Goal: Transaction & Acquisition: Purchase product/service

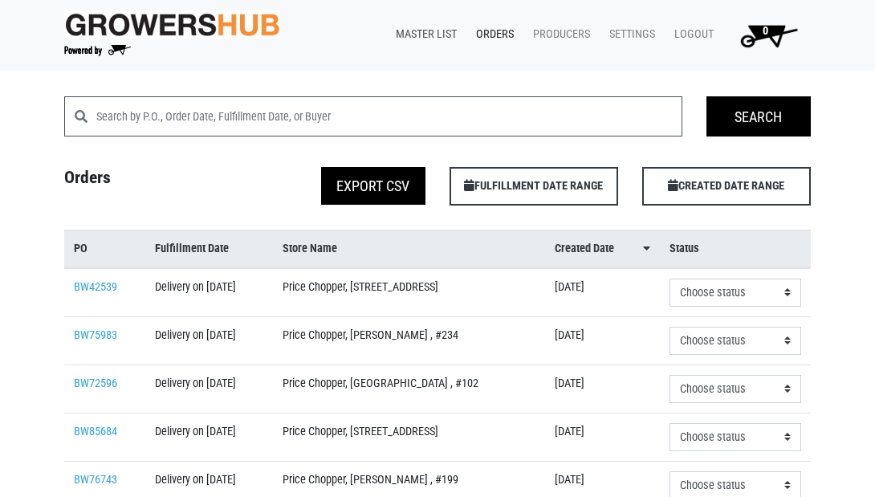
click at [419, 37] on link "Master List" at bounding box center [423, 34] width 80 height 31
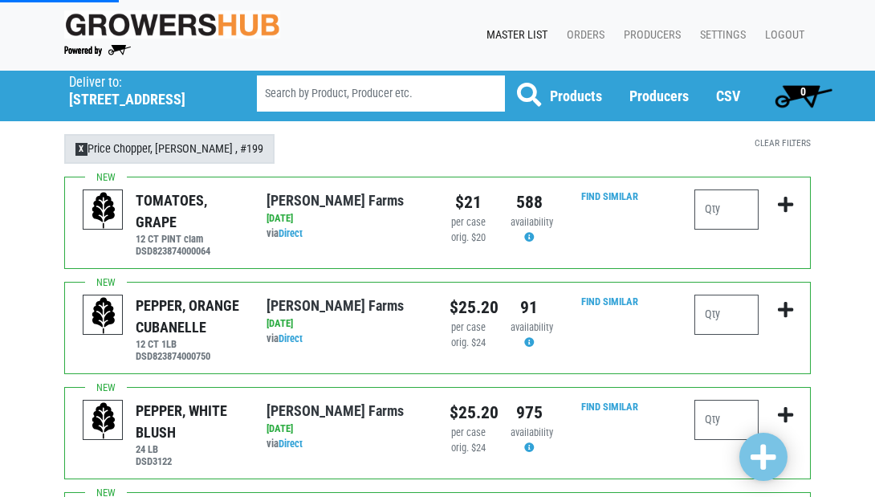
click at [86, 147] on span "X" at bounding box center [81, 149] width 12 height 13
click at [109, 96] on h5 "[STREET_ADDRESS]" at bounding box center [142, 100] width 147 height 18
click at [124, 87] on p "Deliver to:" at bounding box center [142, 83] width 147 height 16
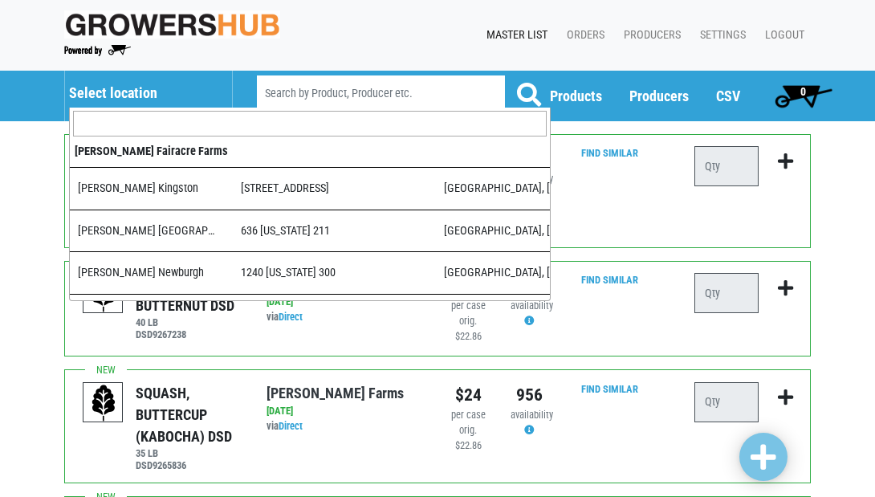
click at [121, 96] on h5 "Select location" at bounding box center [142, 93] width 147 height 18
click at [163, 138] on span at bounding box center [310, 124] width 480 height 32
click at [170, 129] on input "search" at bounding box center [310, 124] width 474 height 26
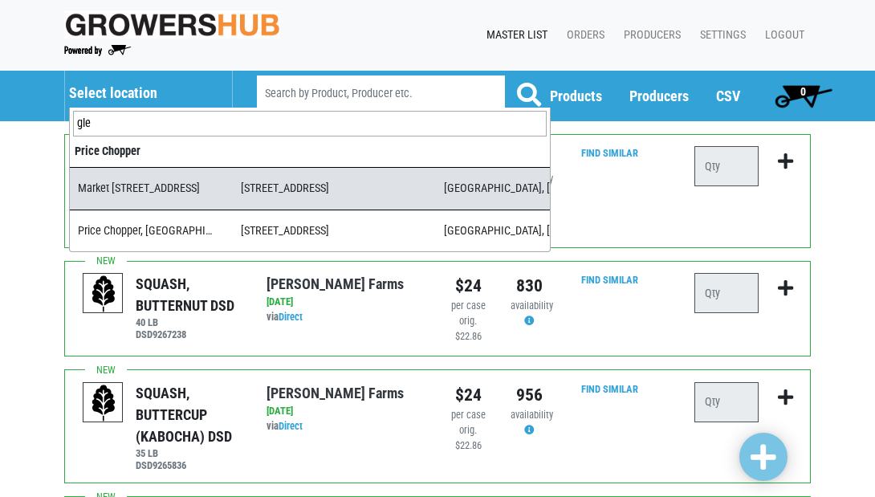
type input "gle"
select select "ae21b77d-869f-47a1-b004-811b670e1b6d"
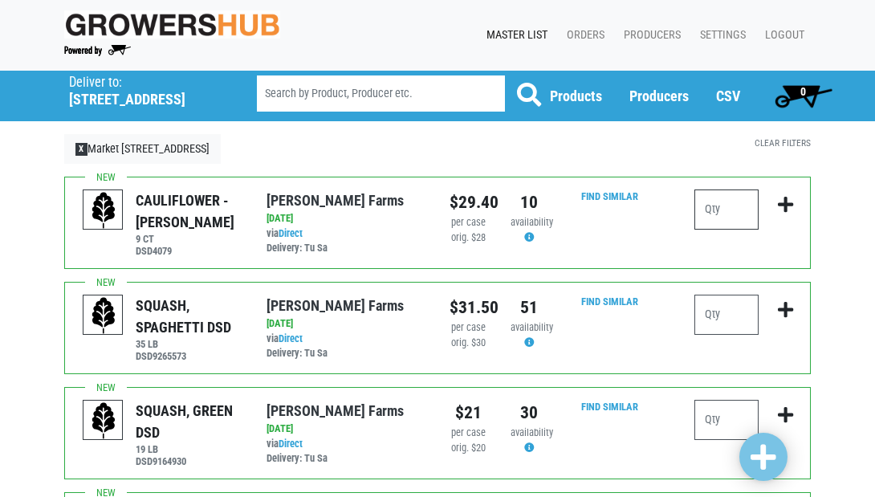
click at [724, 215] on input "number" at bounding box center [727, 210] width 64 height 40
type input "2"
click at [727, 314] on input "number" at bounding box center [727, 315] width 64 height 40
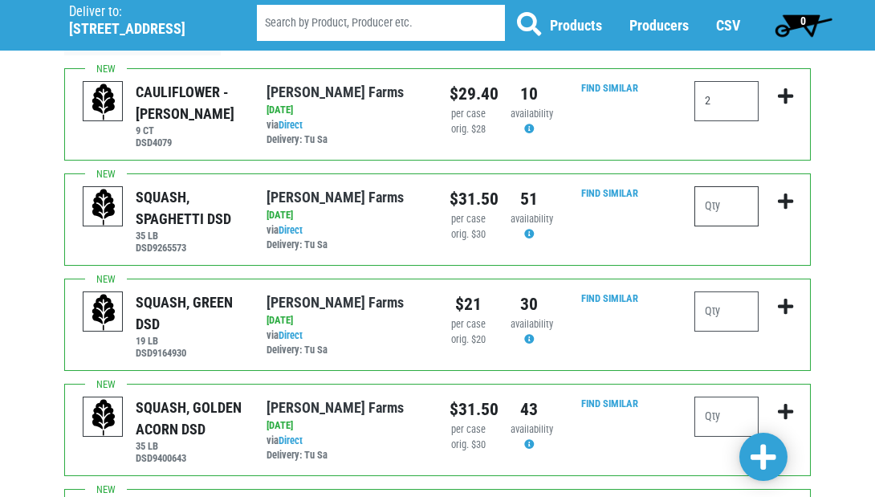
scroll to position [110, 0]
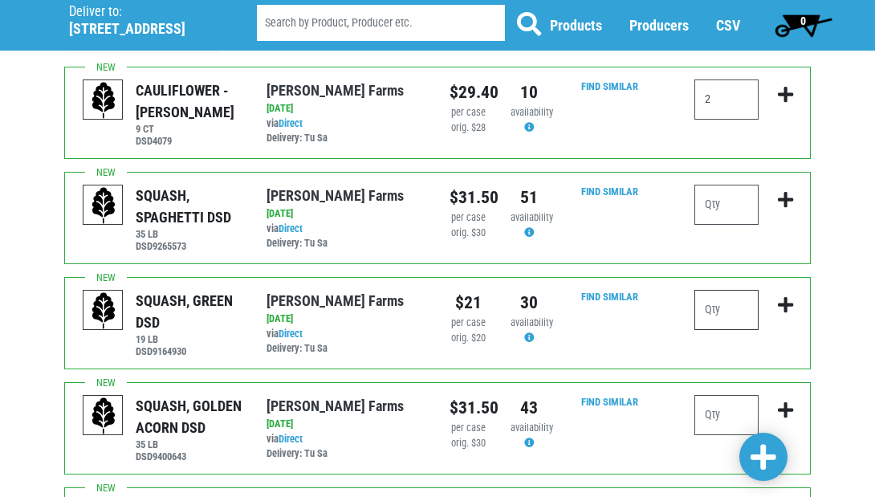
click at [719, 312] on input "number" at bounding box center [727, 310] width 64 height 40
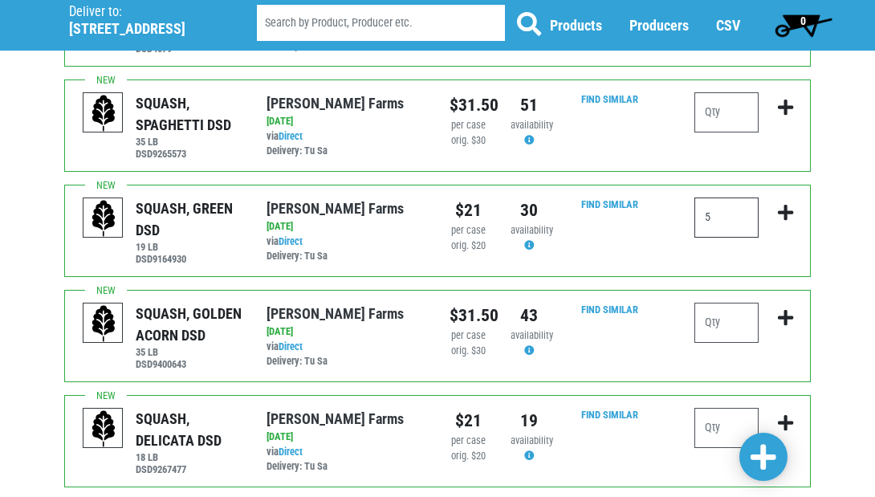
scroll to position [205, 0]
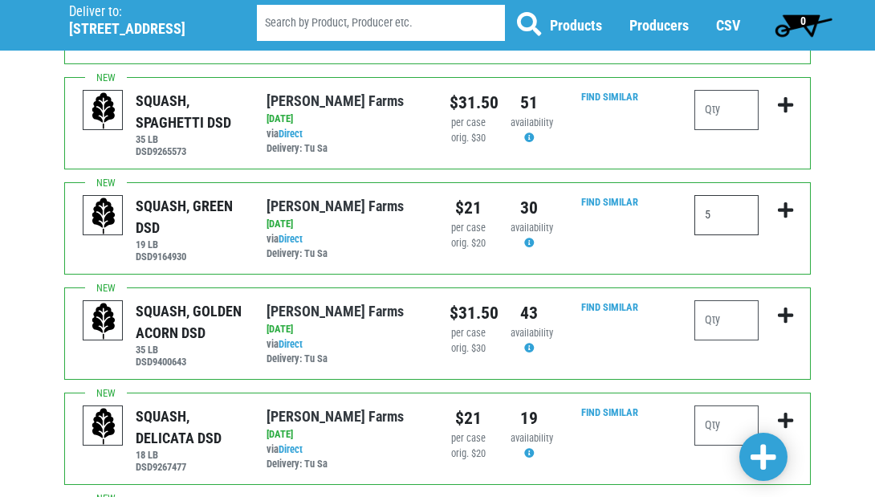
type input "5"
click at [734, 324] on input "number" at bounding box center [727, 320] width 64 height 40
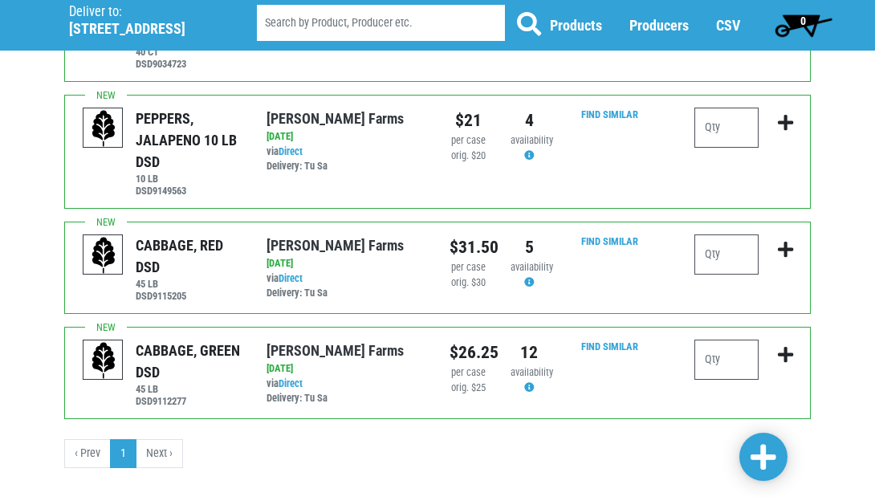
scroll to position [1155, 0]
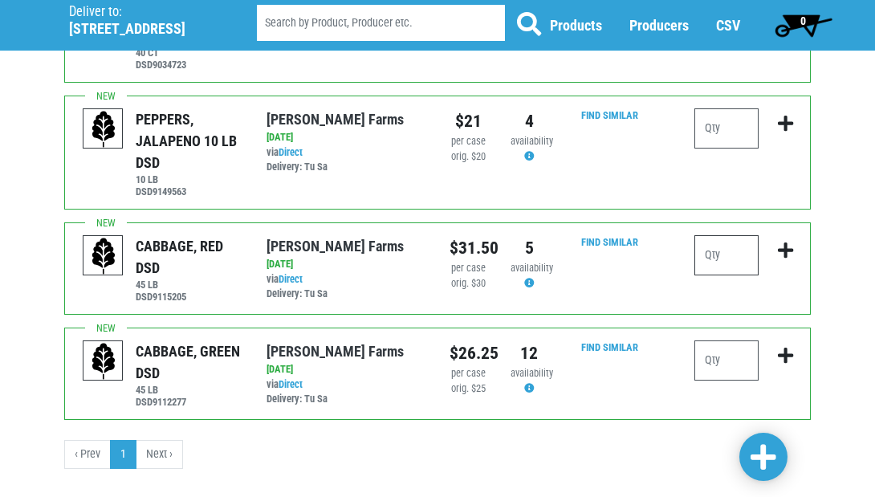
click at [748, 235] on input "number" at bounding box center [727, 255] width 64 height 40
type input "2"
click at [721, 341] on input "number" at bounding box center [727, 361] width 64 height 40
type input "2"
click at [733, 108] on input "number" at bounding box center [727, 128] width 64 height 40
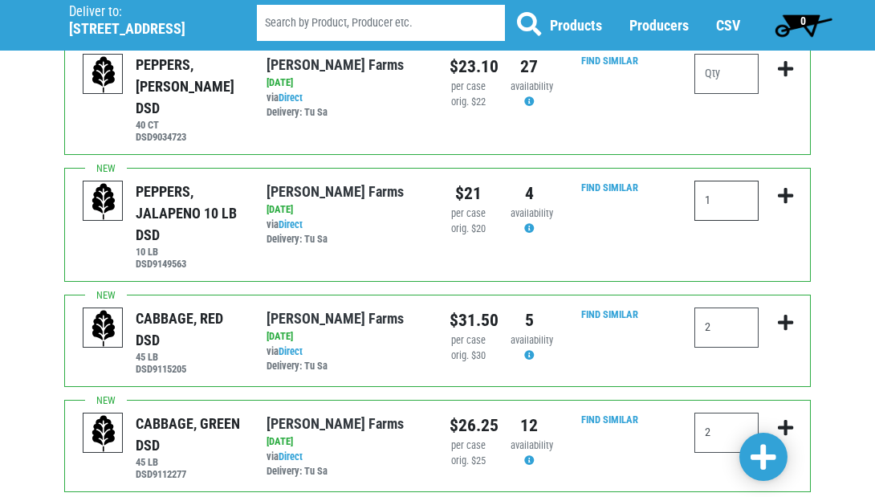
scroll to position [1088, 0]
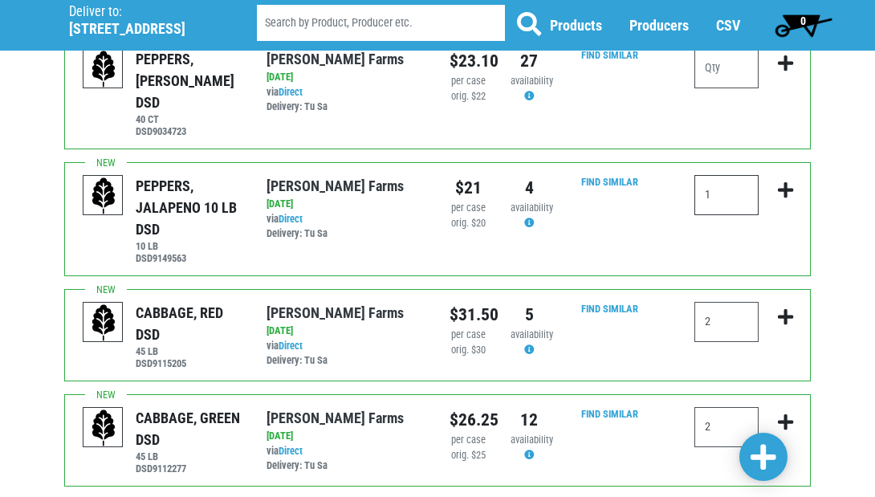
type input "1"
click at [722, 71] on input "number" at bounding box center [727, 68] width 64 height 40
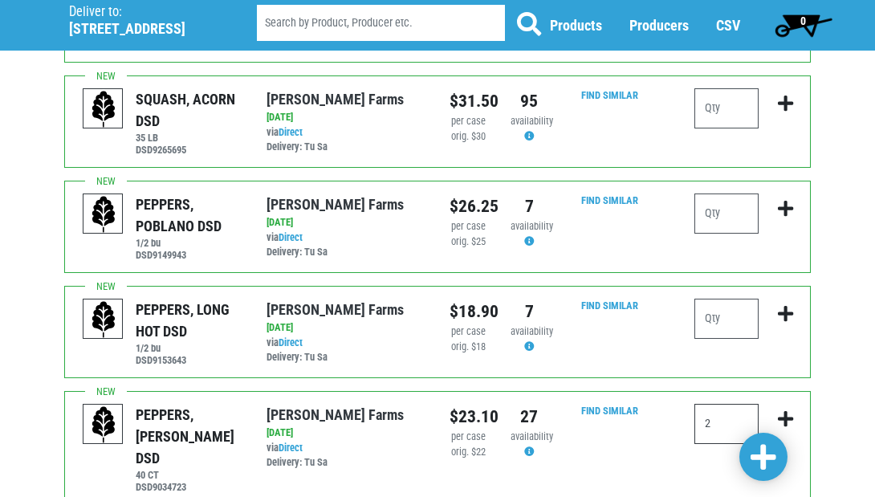
scroll to position [728, 0]
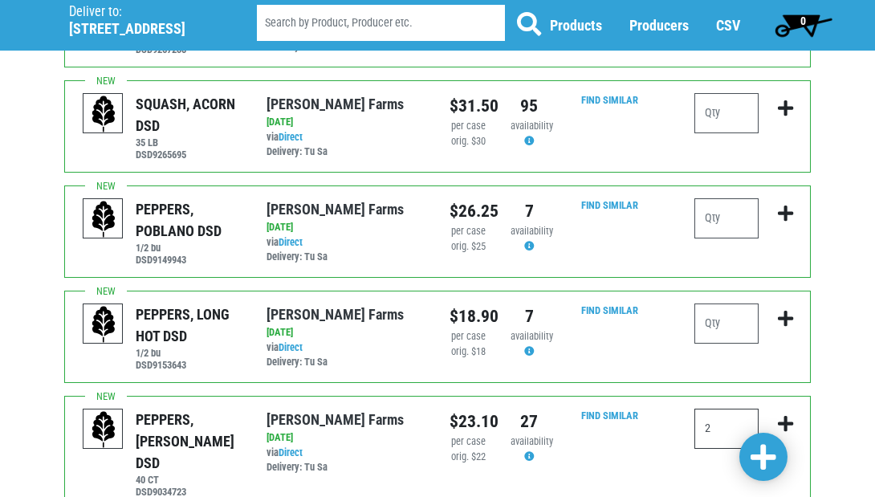
type input "2"
click at [741, 319] on input "number" at bounding box center [727, 324] width 64 height 40
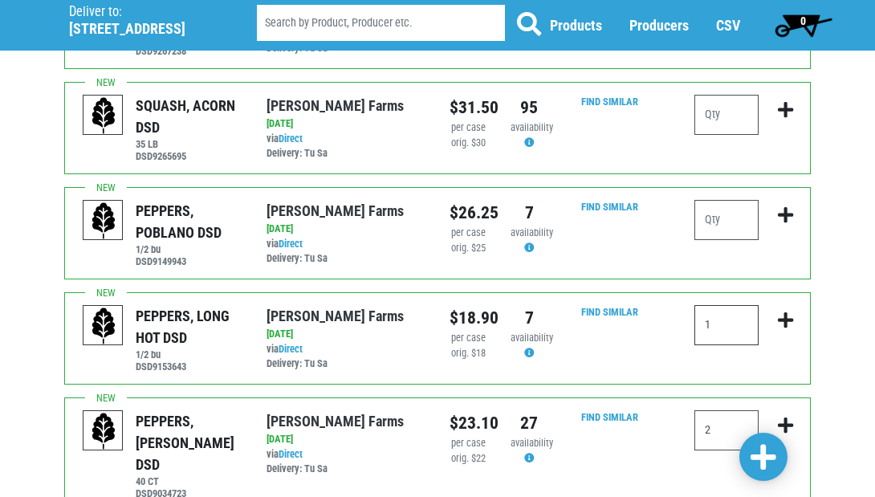
type input "1"
click at [733, 217] on input "number" at bounding box center [727, 220] width 64 height 40
click at [733, 217] on input "1" at bounding box center [727, 220] width 64 height 40
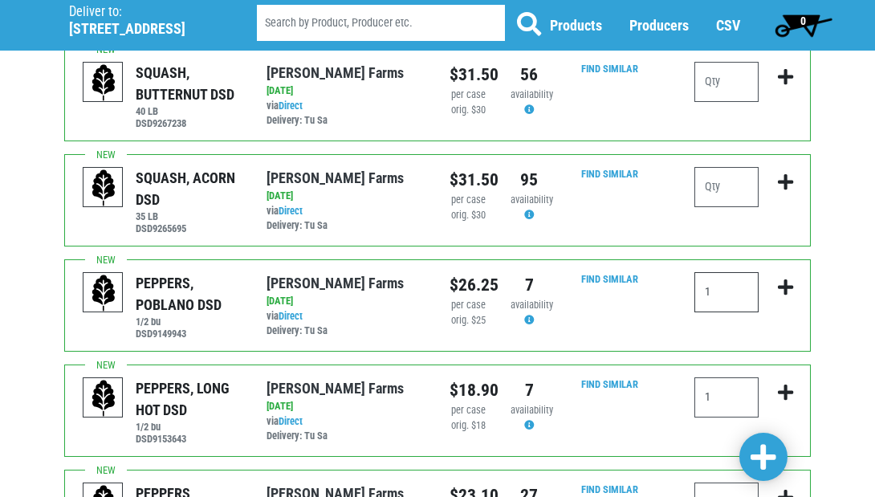
scroll to position [654, 0]
type input "1"
click at [765, 459] on span at bounding box center [764, 457] width 26 height 29
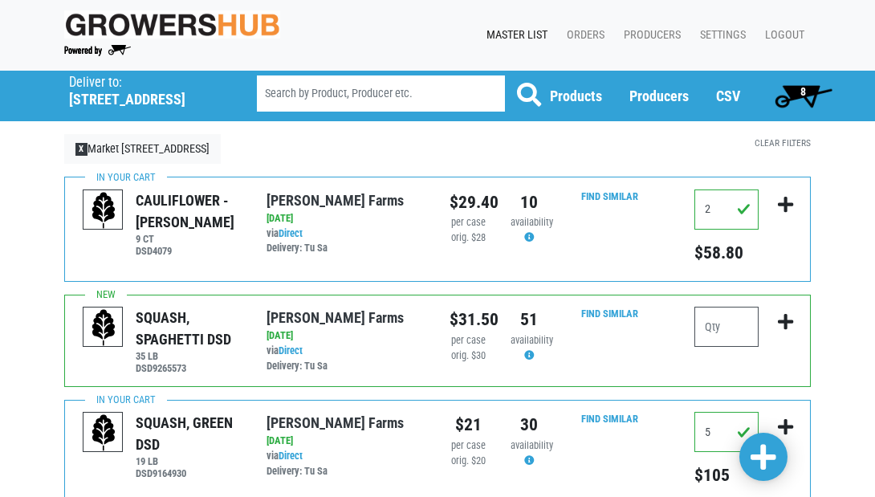
scroll to position [0, 0]
click at [798, 92] on span "8" at bounding box center [803, 96] width 71 height 32
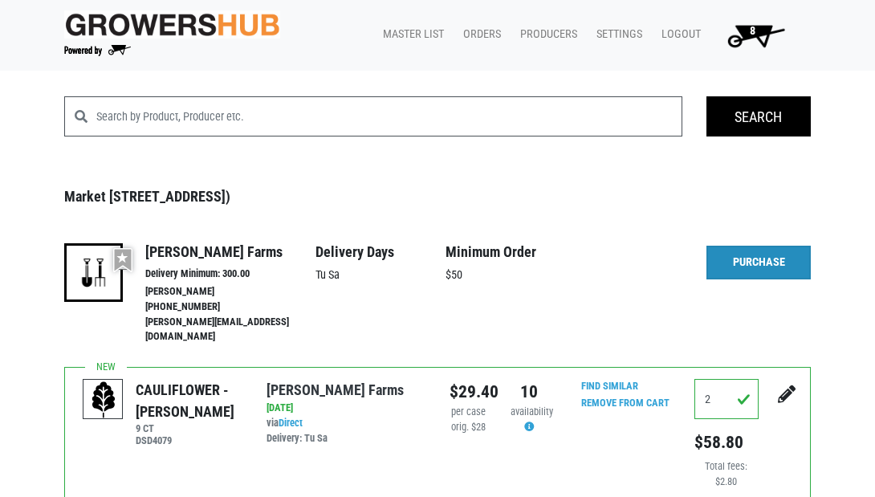
click at [766, 259] on link "Purchase" at bounding box center [759, 263] width 104 height 34
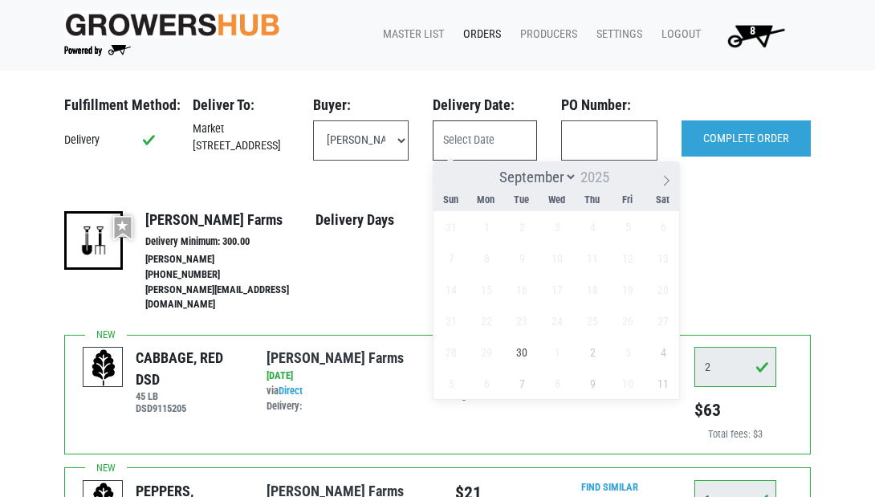
click at [515, 141] on input "text" at bounding box center [485, 140] width 104 height 40
click at [519, 352] on span "30" at bounding box center [522, 352] width 31 height 31
type input "[DATE]"
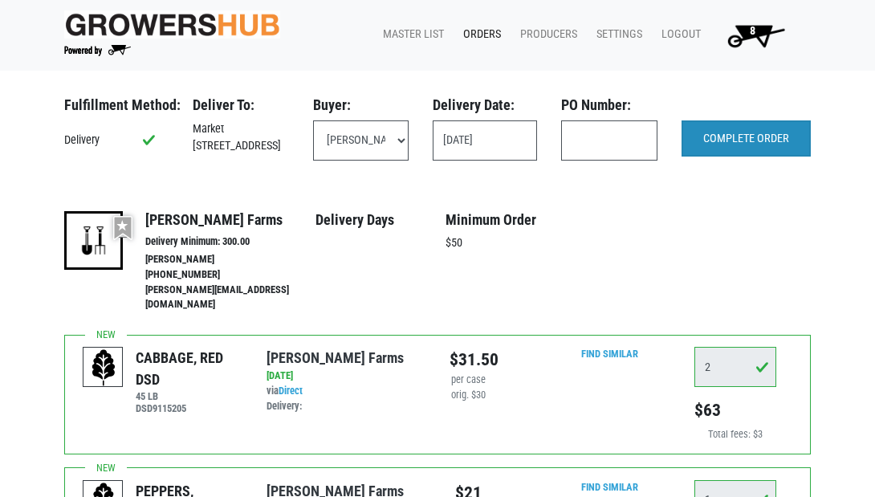
scroll to position [0, 1]
click at [745, 132] on input "COMPLETE ORDER" at bounding box center [746, 138] width 129 height 37
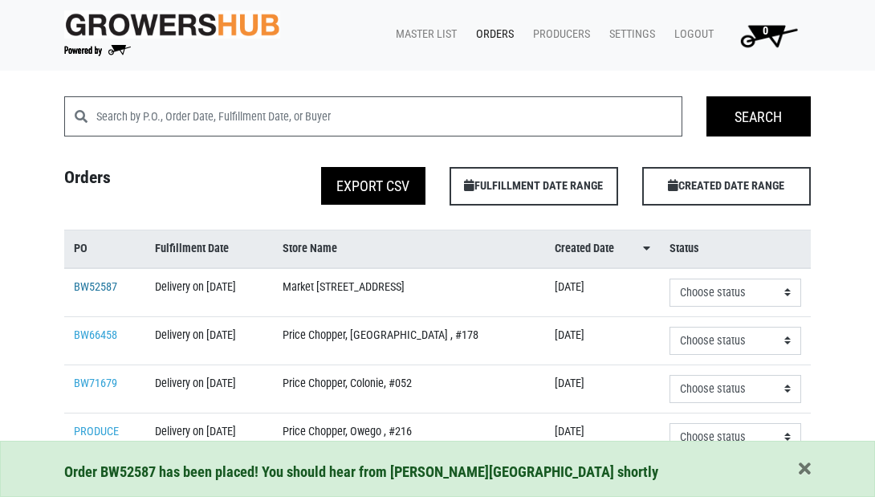
click at [111, 294] on link "BW52587" at bounding box center [95, 287] width 43 height 14
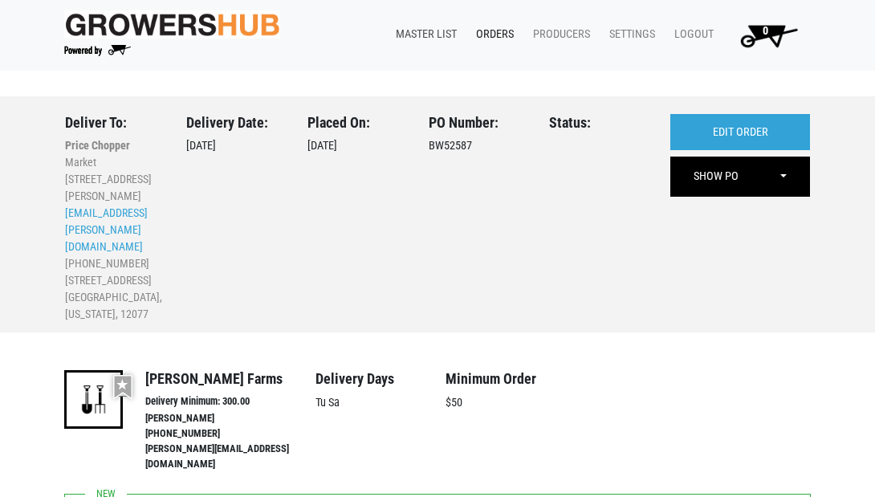
click at [422, 39] on link "Master List" at bounding box center [423, 34] width 80 height 31
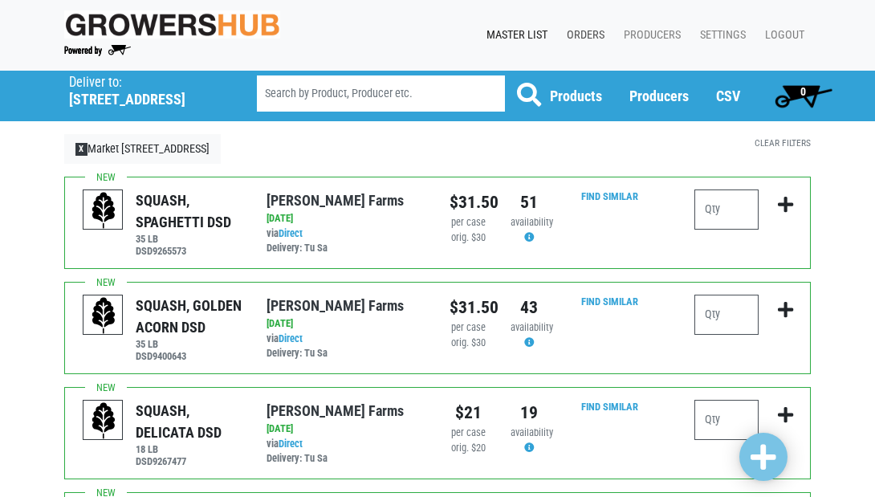
click at [589, 33] on link "Orders" at bounding box center [582, 35] width 57 height 31
